Goal: Find specific page/section: Find specific page/section

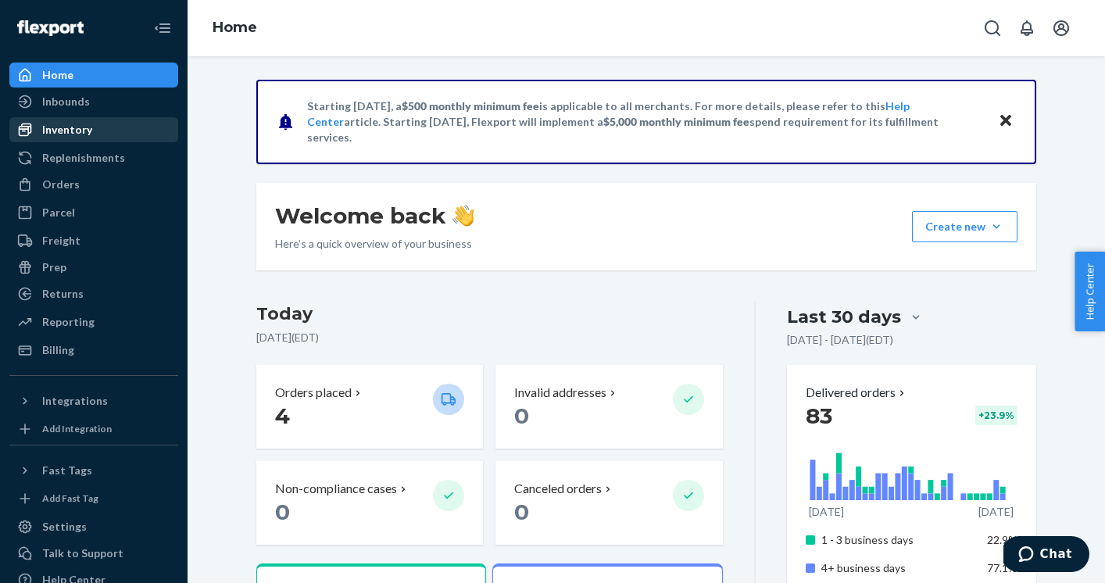
click at [80, 124] on div "Inventory" at bounding box center [67, 130] width 50 height 16
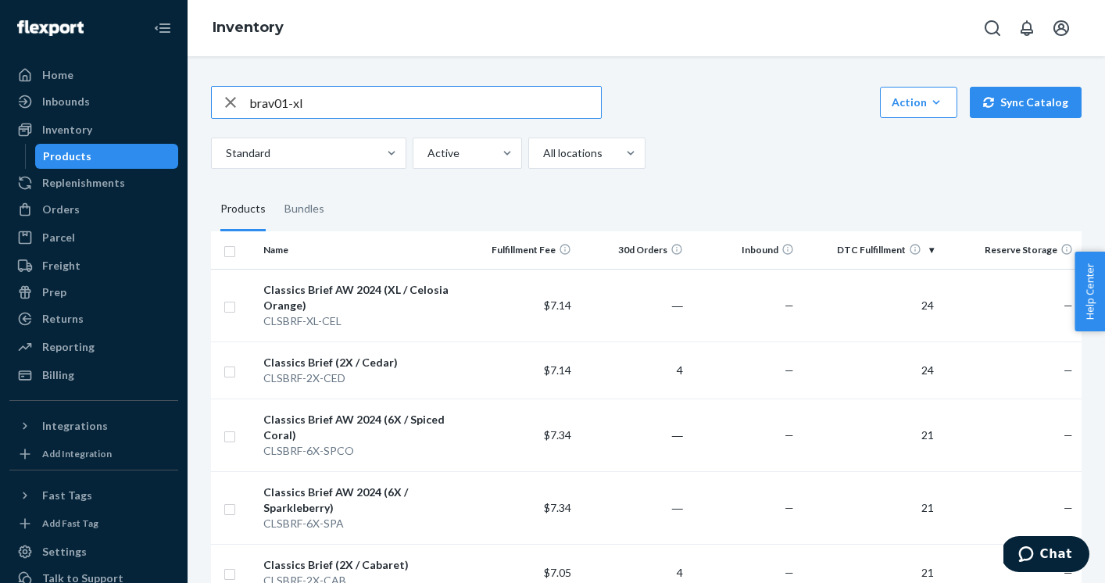
type input "brav01-xl"
